Goal: Book appointment/travel/reservation

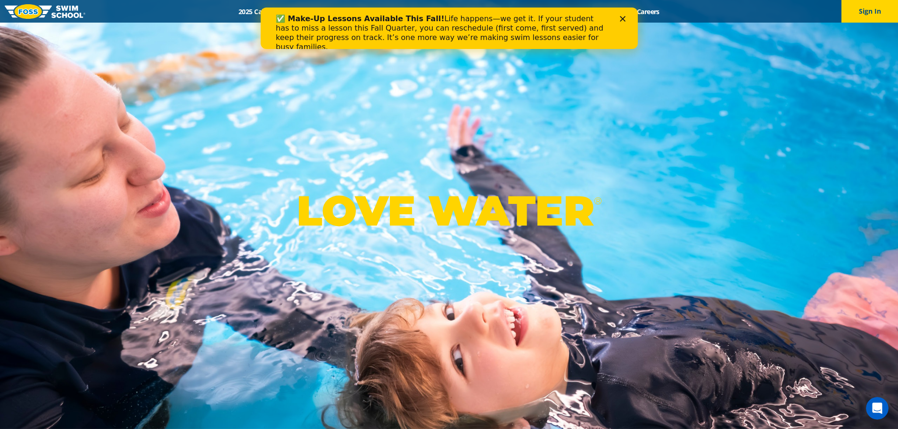
click at [622, 17] on icon "Close" at bounding box center [622, 19] width 6 height 6
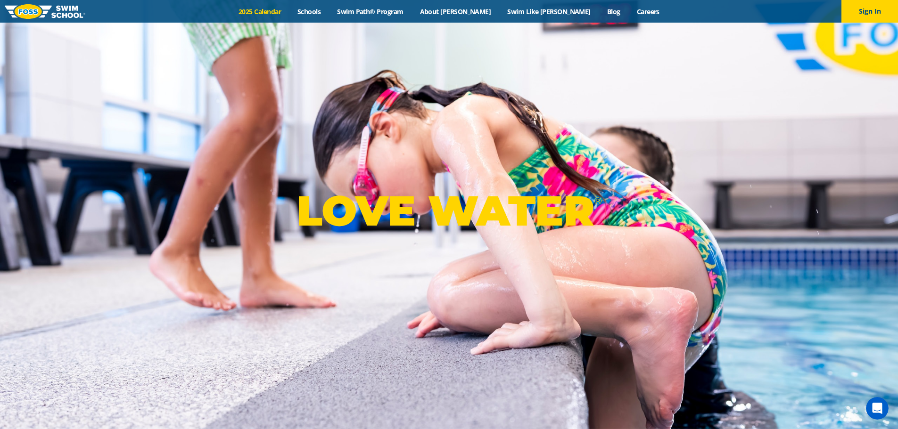
click at [280, 14] on link "2025 Calendar" at bounding box center [260, 11] width 59 height 9
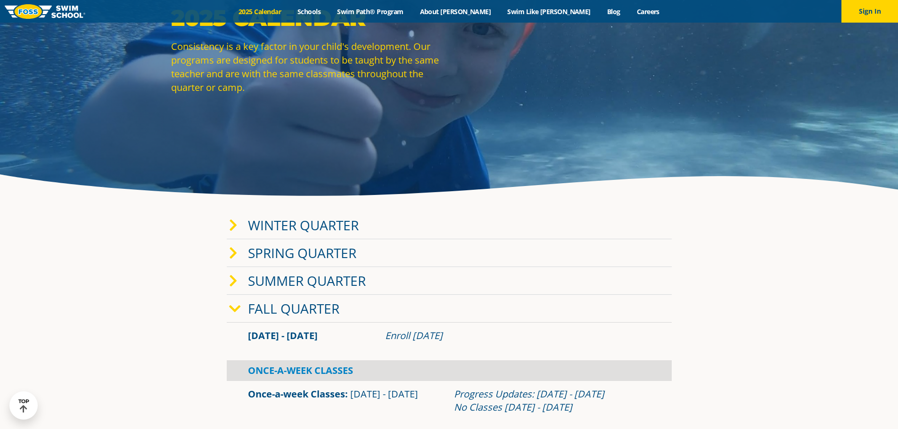
click at [238, 231] on span at bounding box center [238, 226] width 19 height 14
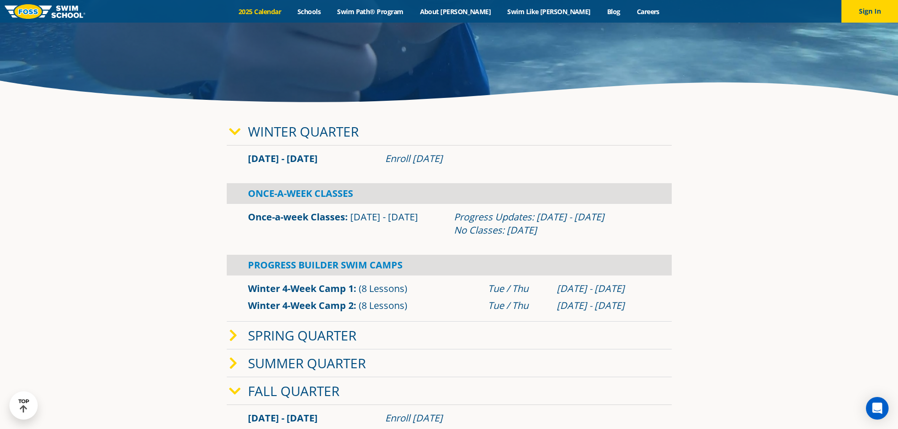
scroll to position [189, 0]
click at [230, 129] on icon at bounding box center [235, 131] width 12 height 13
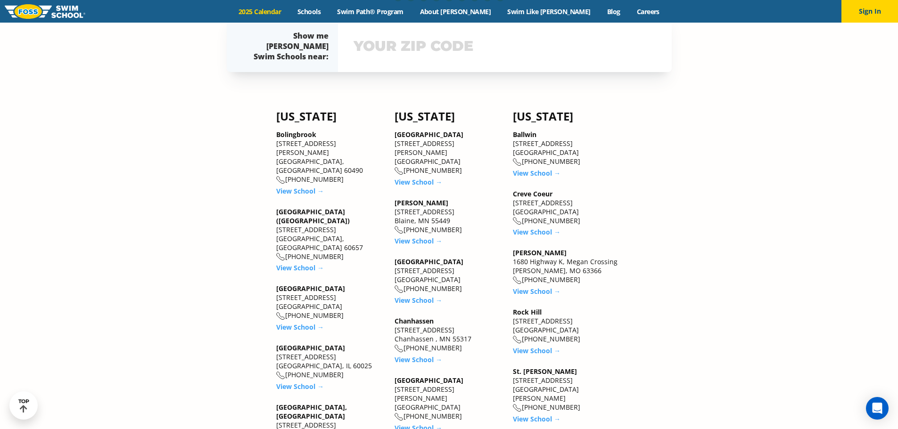
scroll to position [849, 0]
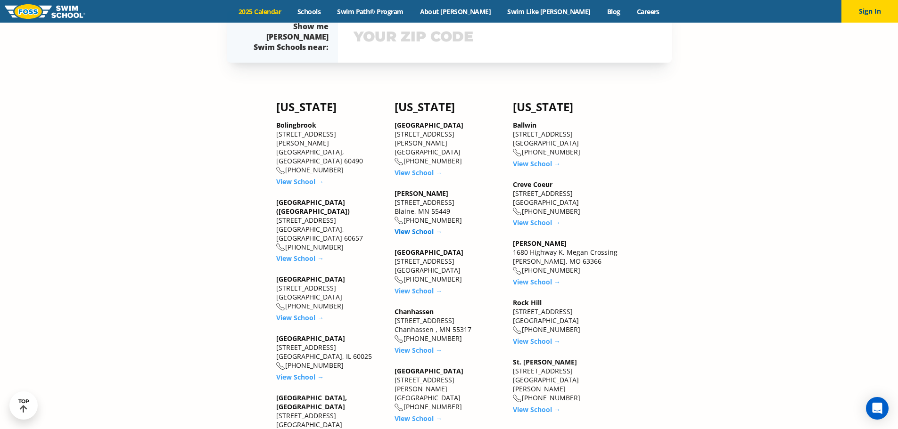
click at [413, 227] on link "View School →" at bounding box center [419, 231] width 48 height 9
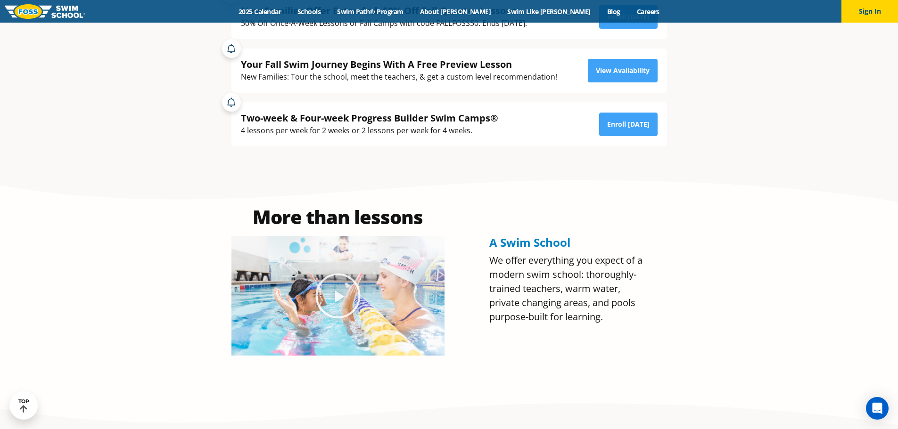
scroll to position [236, 0]
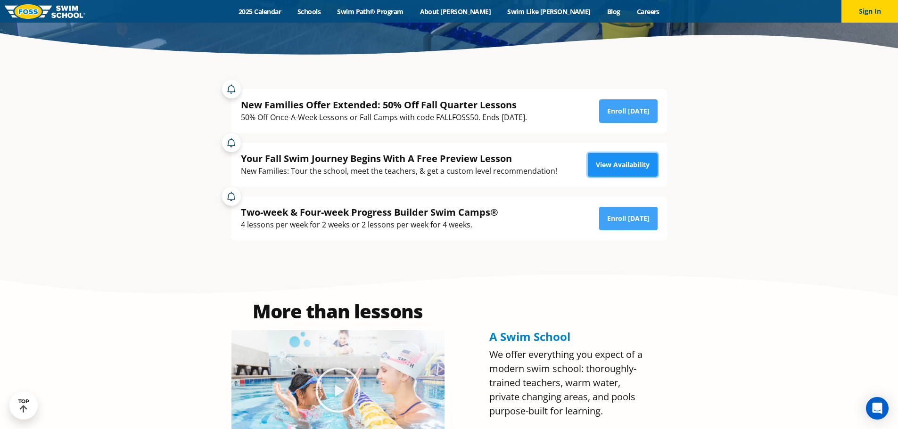
click at [635, 170] on link "View Availability" at bounding box center [623, 165] width 70 height 24
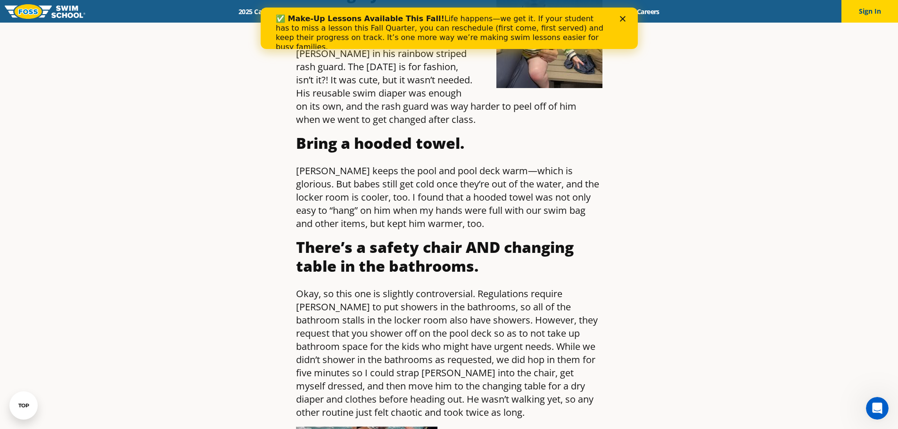
scroll to position [2263, 0]
